Goal: Submit feedback/report problem: Submit feedback/report problem

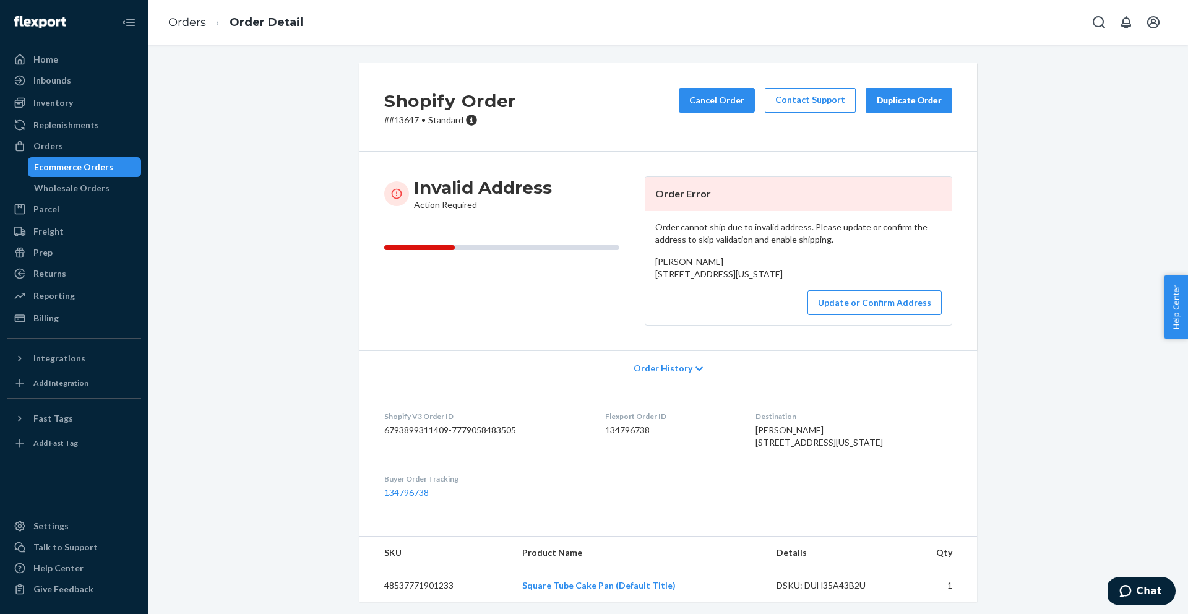
drag, startPoint x: 750, startPoint y: 290, endPoint x: 653, endPoint y: 277, distance: 98.7
click at [653, 277] on div "Order cannot ship due to invalid address. Please update or confirm the address …" at bounding box center [798, 268] width 306 height 114
copy span "8915 west Butter drive Peoria, Arizona 85345"
click at [893, 315] on button "Update or Confirm Address" at bounding box center [874, 302] width 134 height 25
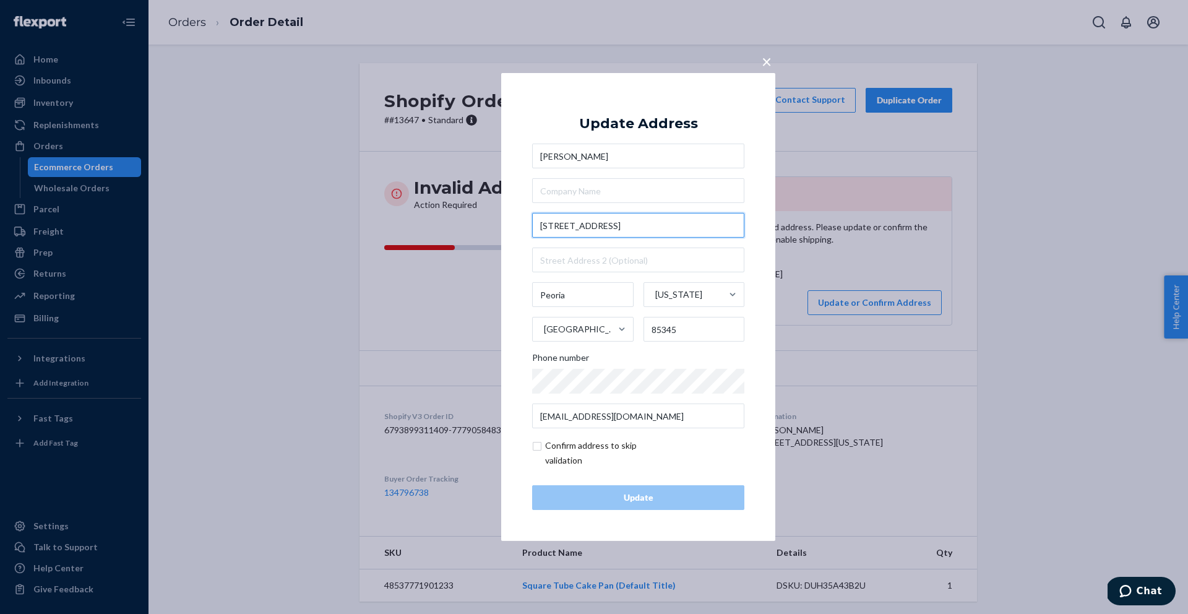
click at [598, 229] on input "8915 west Butter drive" at bounding box center [638, 225] width 212 height 25
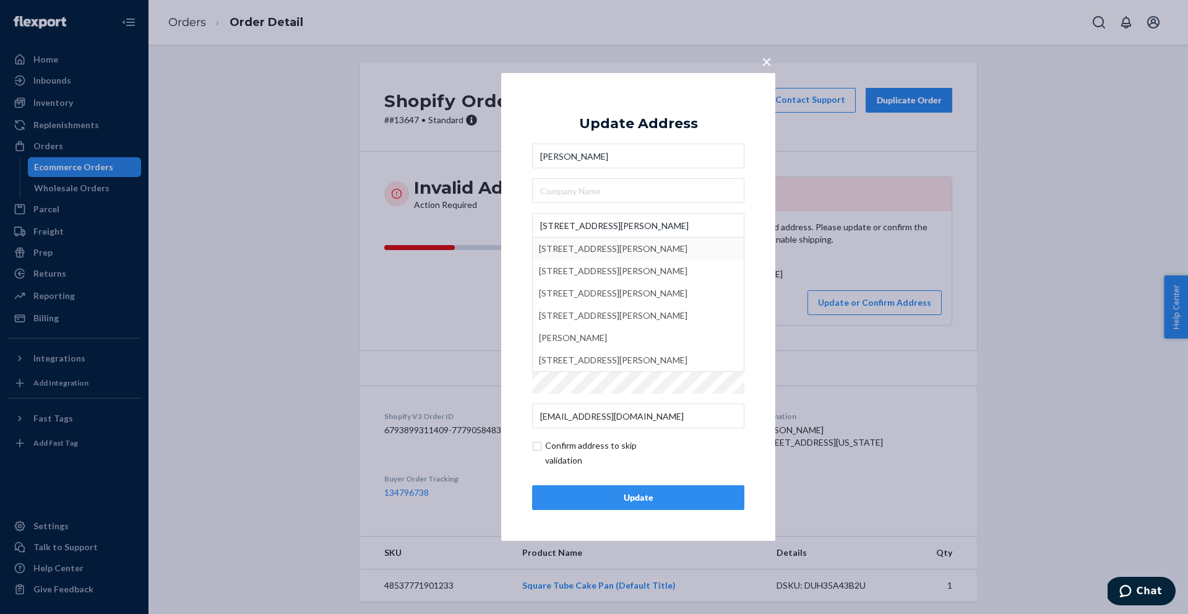
type input "8915 W Butler Dr"
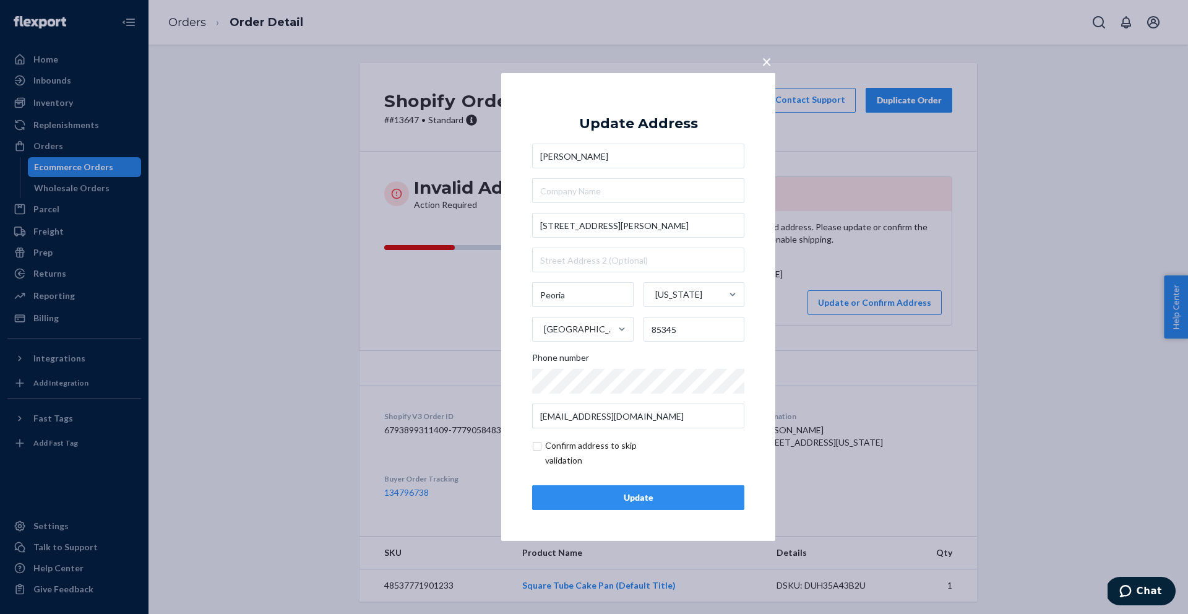
click at [636, 497] on div "Update" at bounding box center [638, 497] width 191 height 12
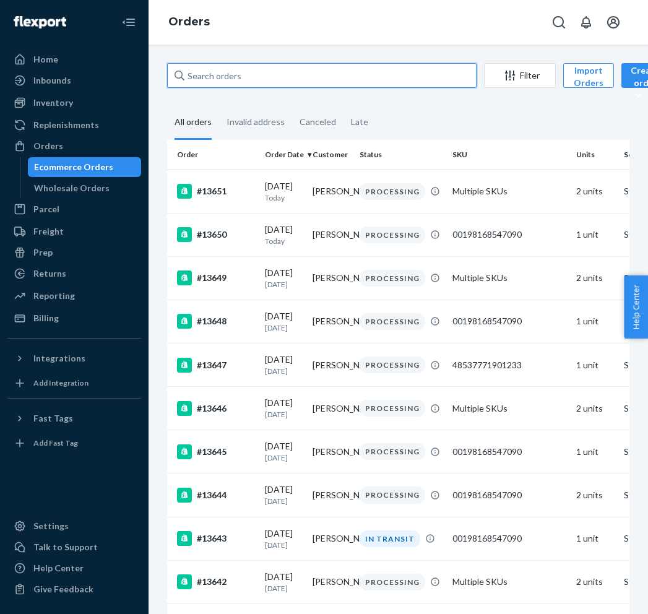
click at [226, 86] on input "text" at bounding box center [321, 75] width 309 height 25
type input "[PERSON_NAME]"
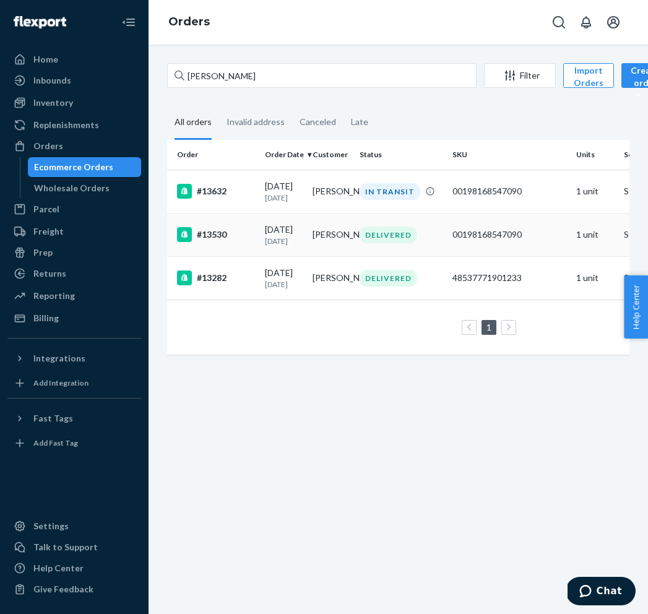
click at [346, 239] on td "[PERSON_NAME]" at bounding box center [331, 234] width 48 height 43
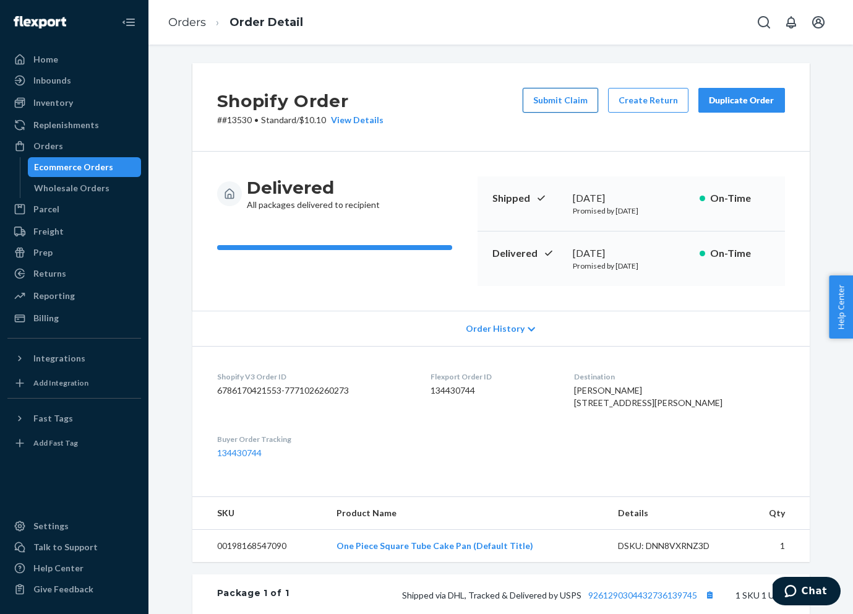
click at [577, 101] on button "Submit Claim" at bounding box center [560, 100] width 75 height 25
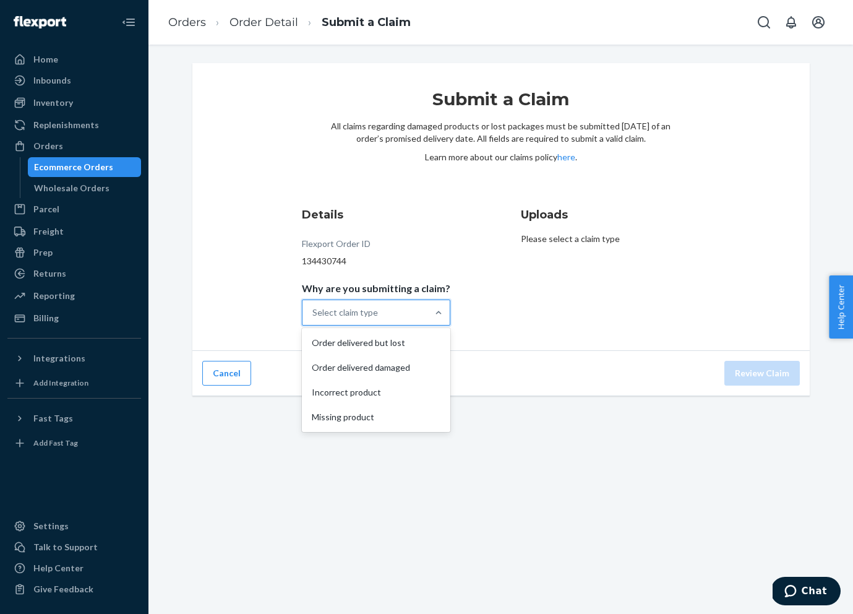
click at [350, 316] on div "Select claim type" at bounding box center [345, 312] width 66 height 12
click at [314, 316] on input "Why are you submitting a claim? option Order delivered but lost focused, 1 of 4…" at bounding box center [312, 312] width 1 height 12
click at [376, 366] on div "Order delivered damaged" at bounding box center [376, 367] width 144 height 25
click at [314, 319] on input "Why are you submitting a claim? option Order delivered damaged focused, 0 of 4.…" at bounding box center [312, 312] width 1 height 12
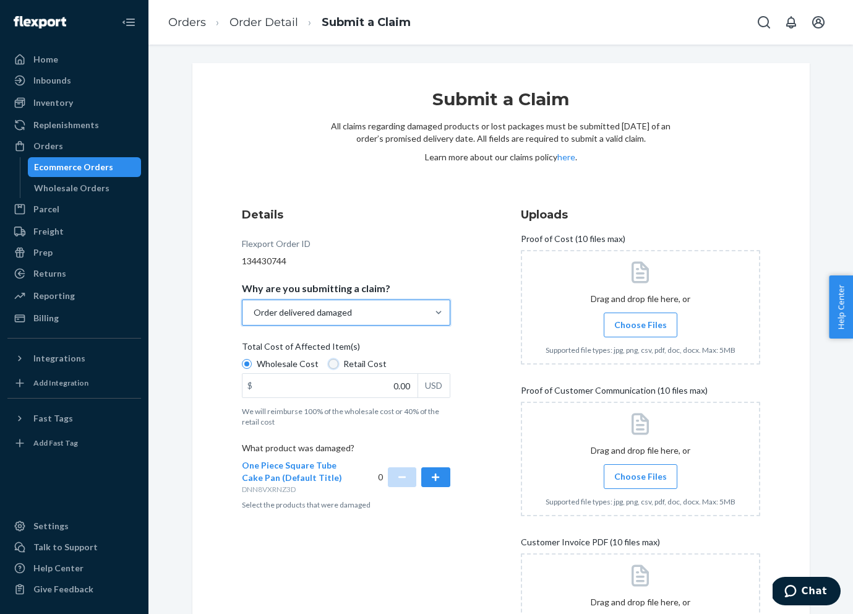
click at [330, 366] on input "Retail Cost" at bounding box center [334, 364] width 10 height 10
radio input "true"
radio input "false"
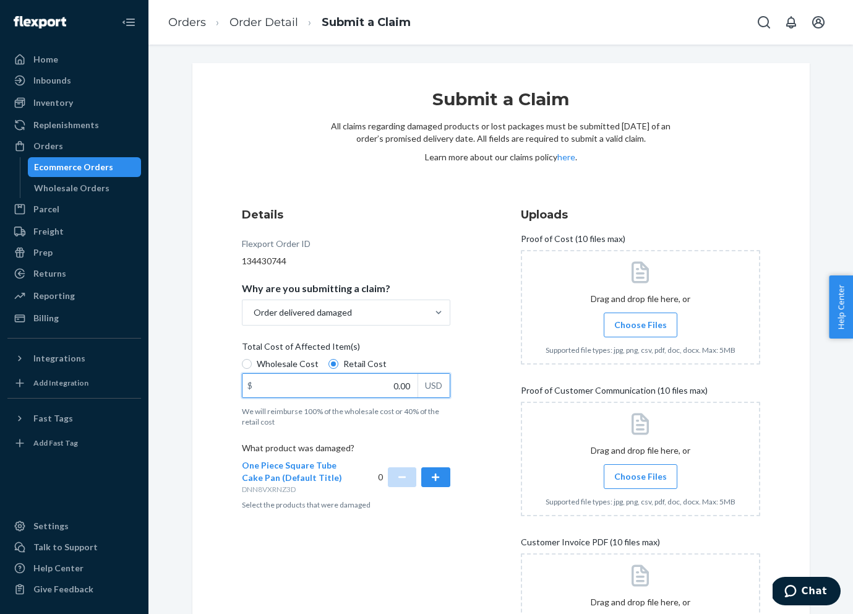
click at [330, 383] on input "0.00" at bounding box center [330, 386] width 175 height 24
type input "39.95"
click at [437, 475] on button "button" at bounding box center [435, 477] width 28 height 20
click at [647, 320] on span "Choose Files" at bounding box center [640, 325] width 53 height 12
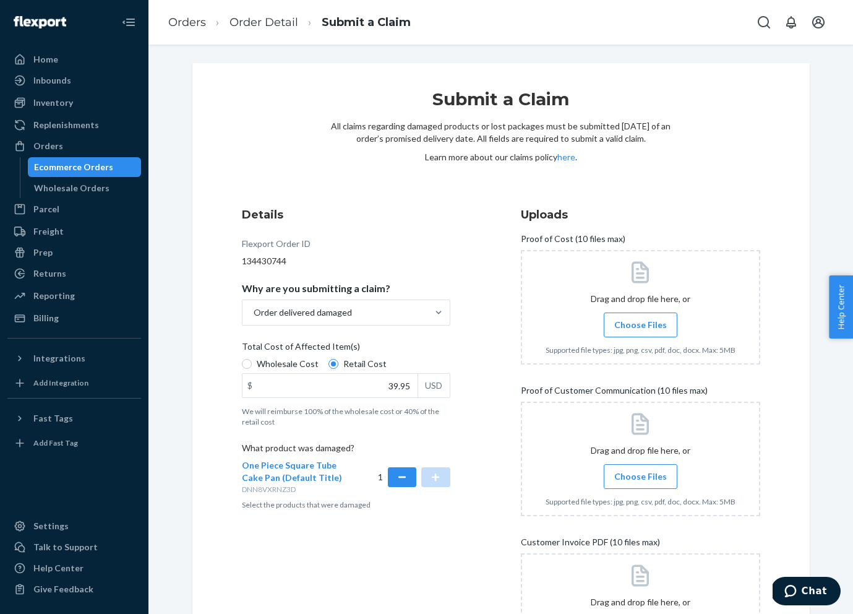
click at [641, 320] on input "Choose Files" at bounding box center [640, 325] width 1 height 14
click at [622, 477] on span "Choose Files" at bounding box center [640, 476] width 53 height 12
click at [640, 477] on input "Choose Files" at bounding box center [640, 477] width 1 height 14
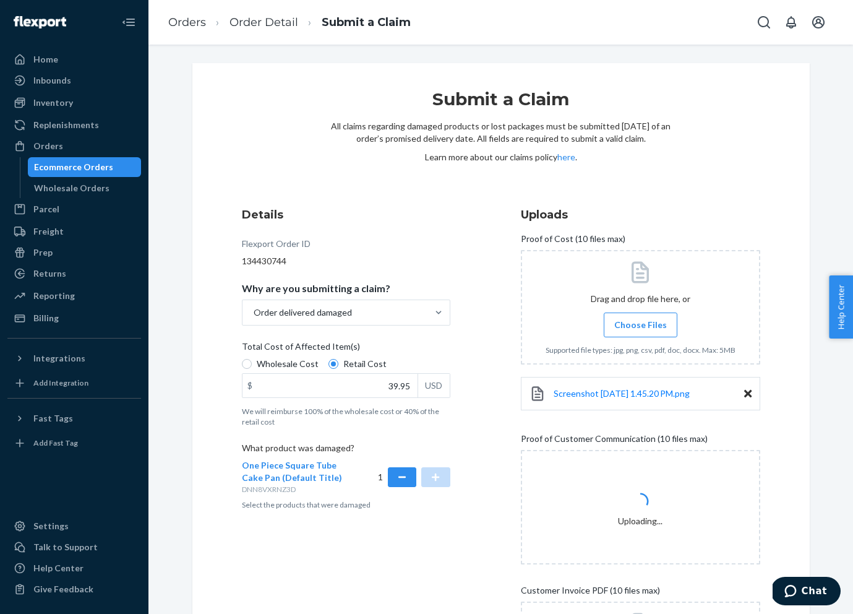
scroll to position [90, 0]
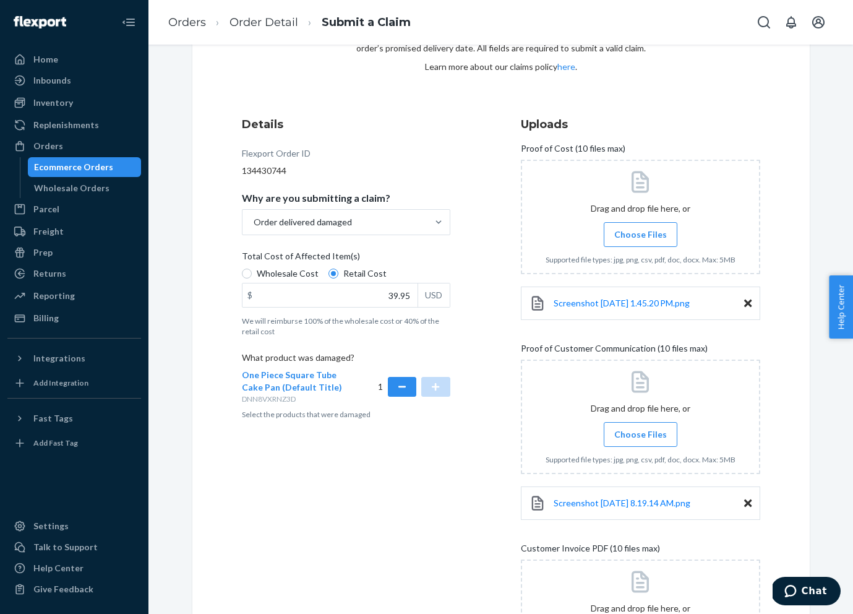
click at [640, 431] on input "Choose Files" at bounding box center [640, 435] width 1 height 14
click at [629, 439] on span "Choose Files" at bounding box center [640, 434] width 53 height 12
click at [640, 439] on input "Choose Files" at bounding box center [640, 435] width 1 height 14
click at [647, 441] on label "Choose Files" at bounding box center [641, 434] width 74 height 25
click at [641, 441] on input "Choose Files" at bounding box center [640, 435] width 1 height 14
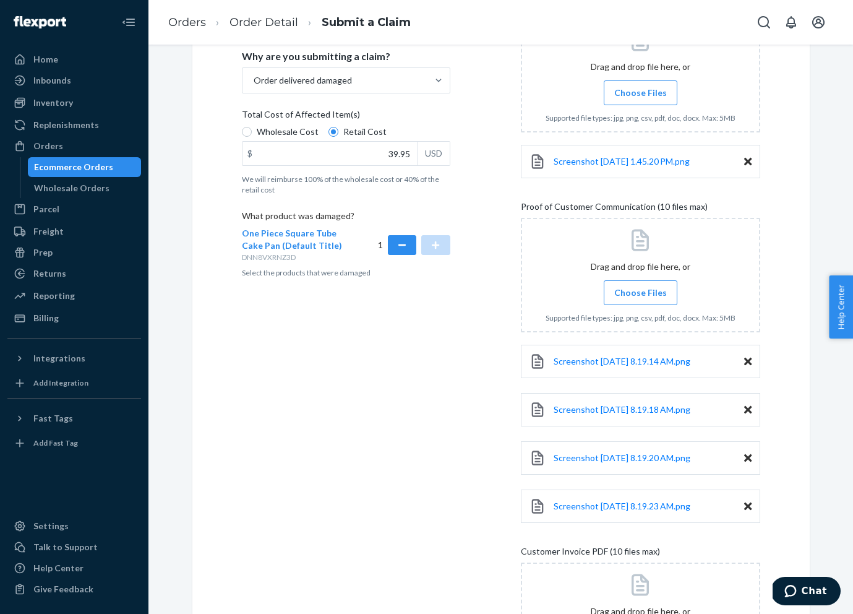
scroll to position [391, 0]
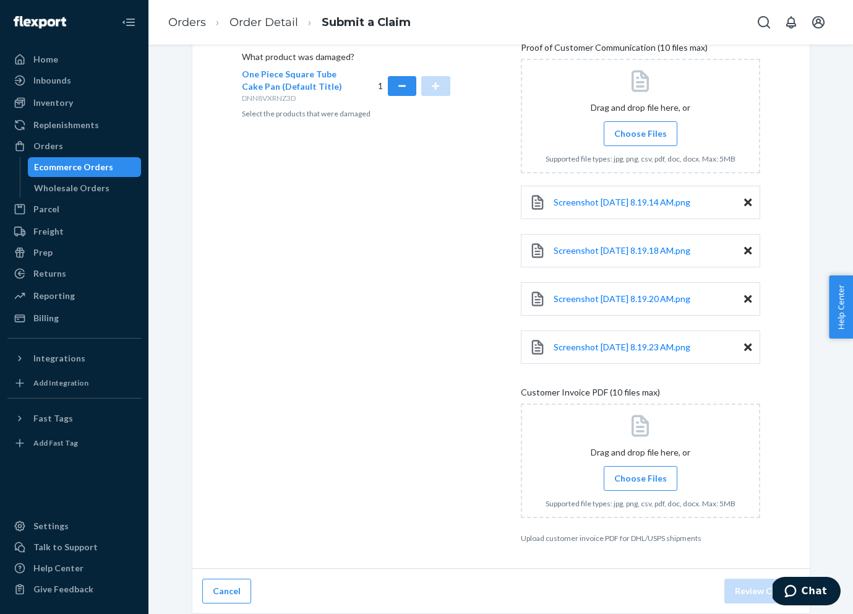
click at [643, 479] on span "Choose Files" at bounding box center [640, 478] width 53 height 12
click at [641, 479] on input "Choose Files" at bounding box center [640, 478] width 1 height 14
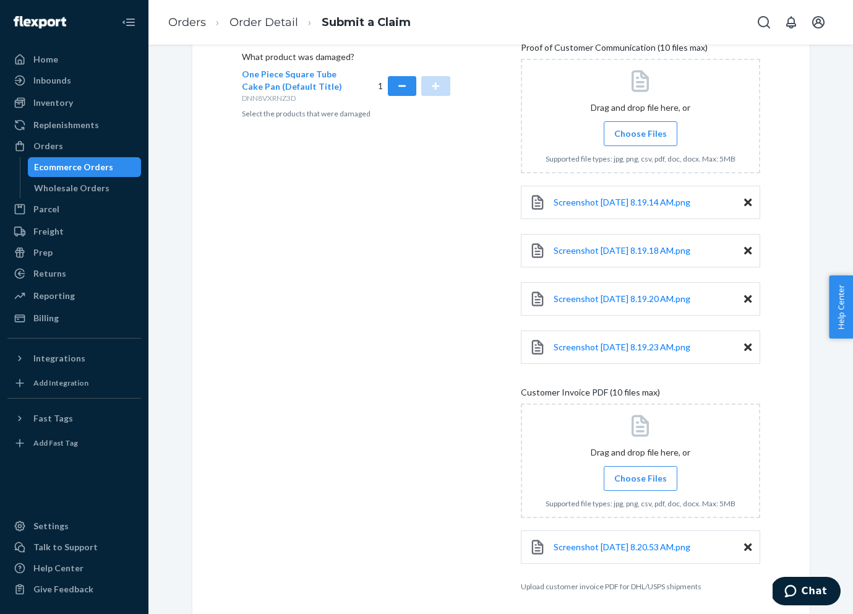
scroll to position [439, 0]
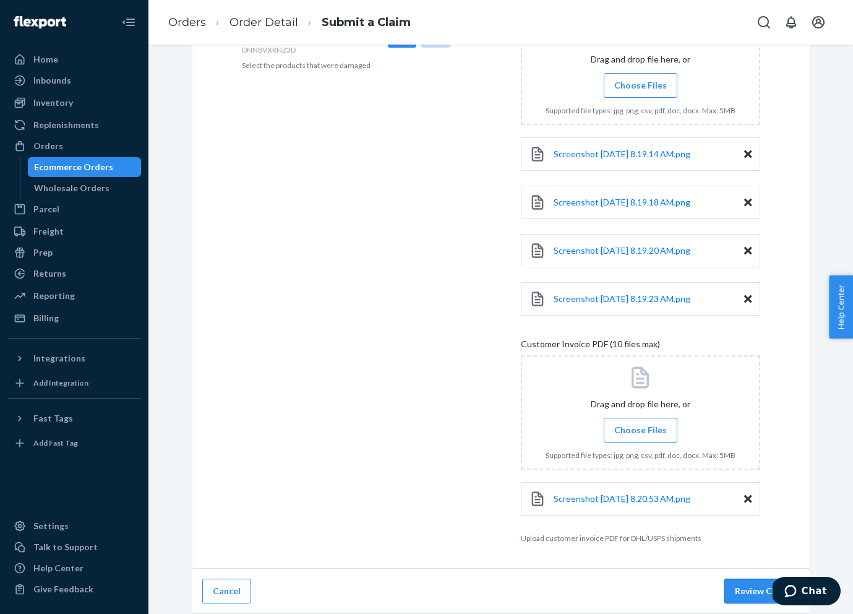
click at [647, 588] on button "Review Claim" at bounding box center [761, 590] width 75 height 25
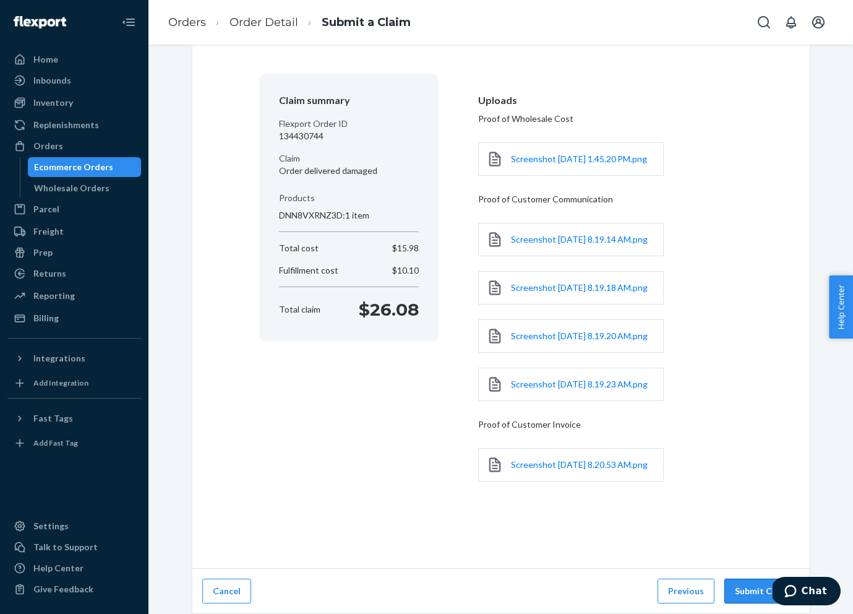
click at [647, 590] on button "Submit Claim" at bounding box center [761, 590] width 75 height 25
